Goal: Navigation & Orientation: Find specific page/section

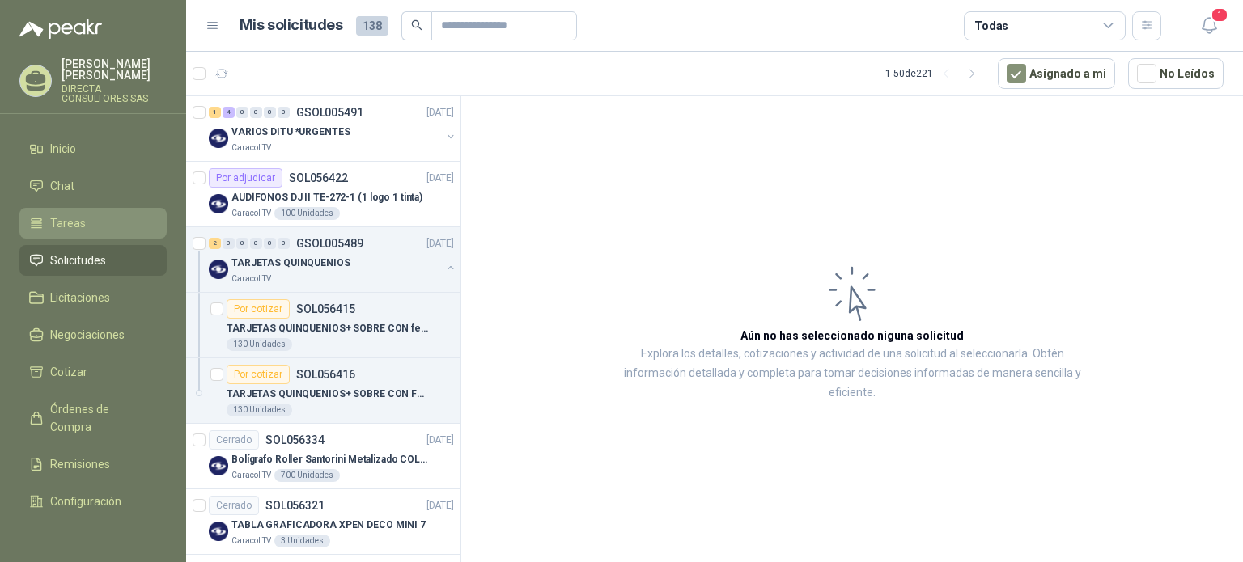
click at [96, 216] on li "Tareas" at bounding box center [93, 223] width 128 height 18
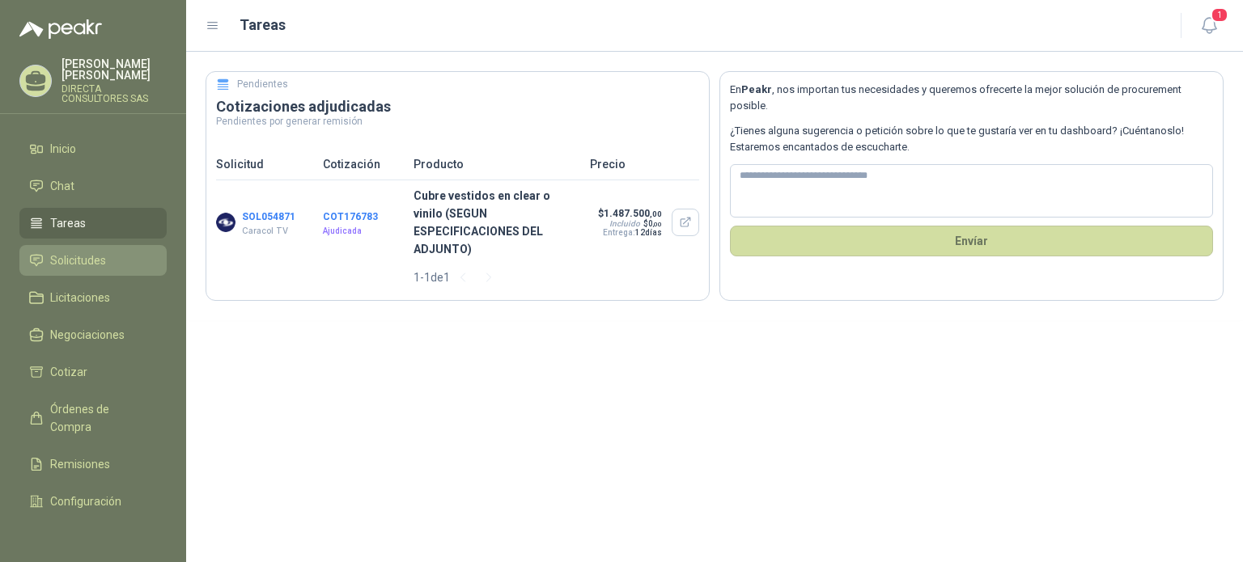
click at [81, 252] on span "Solicitudes" at bounding box center [78, 261] width 56 height 18
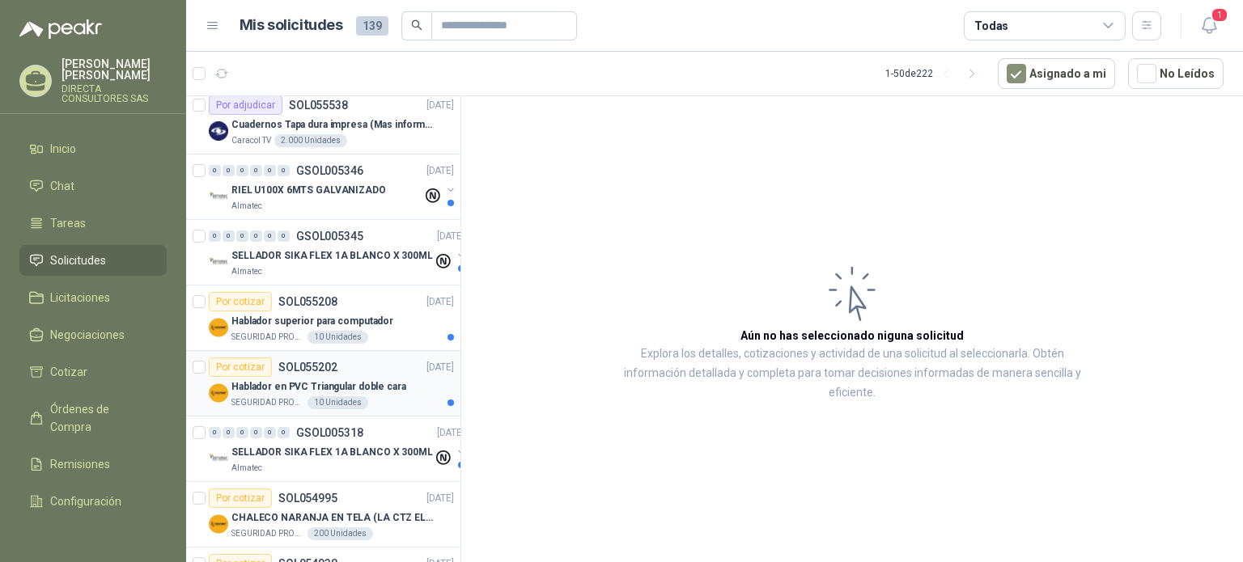
scroll to position [809, 0]
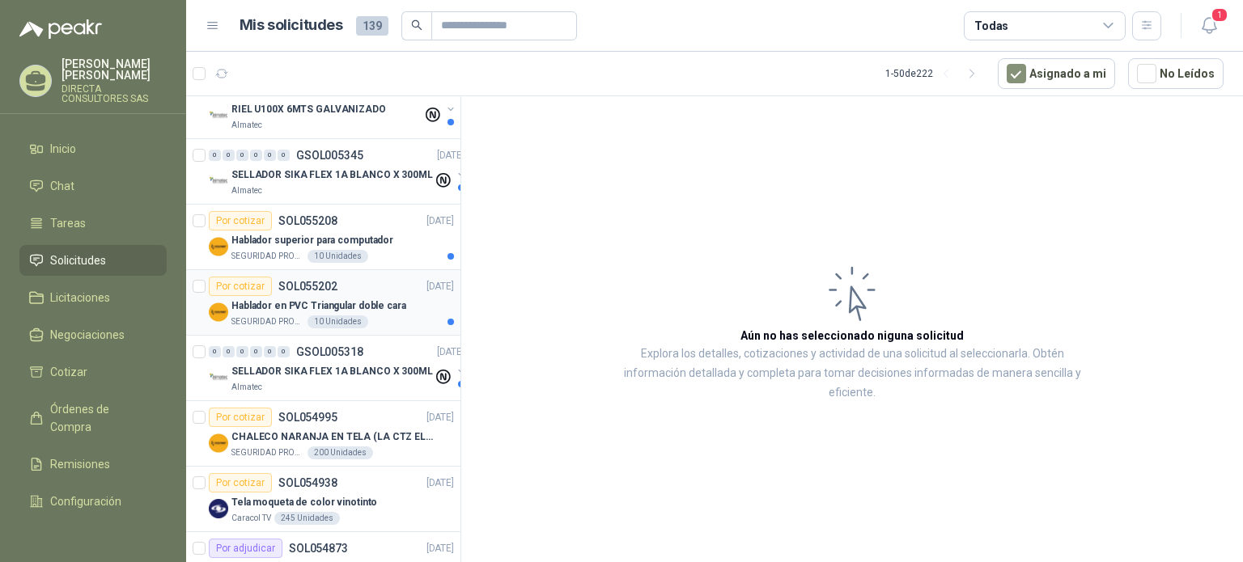
click at [255, 303] on p "Hablador en PVC Triangular doble cara" at bounding box center [318, 306] width 175 height 15
